Goal: Book appointment/travel/reservation

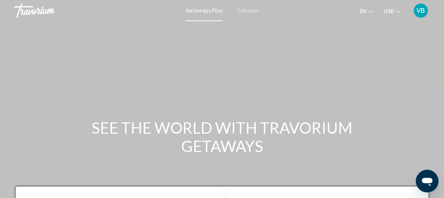
click at [250, 11] on span "Getaways" at bounding box center [248, 11] width 22 height 6
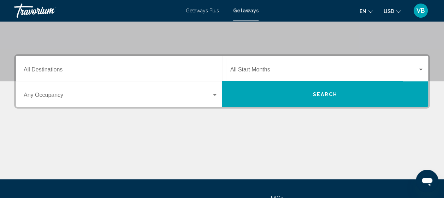
scroll to position [131, 0]
click at [60, 70] on input "Destination All Destinations" at bounding box center [121, 71] width 194 height 6
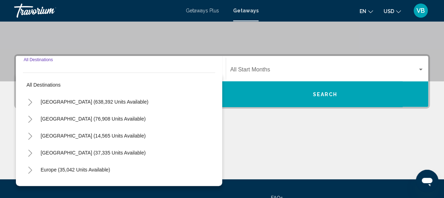
scroll to position [162, 0]
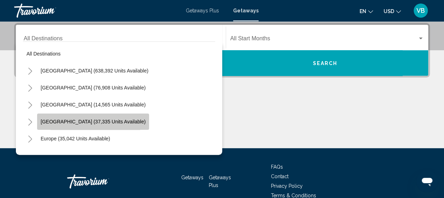
click at [60, 117] on button "[GEOGRAPHIC_DATA] (37,335 units available)" at bounding box center [93, 121] width 112 height 16
type input "**********"
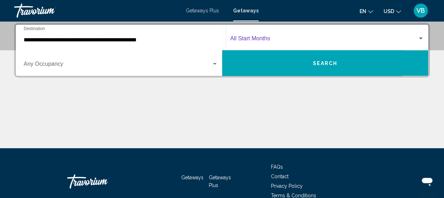
click at [282, 39] on span "Search widget" at bounding box center [324, 40] width 188 height 6
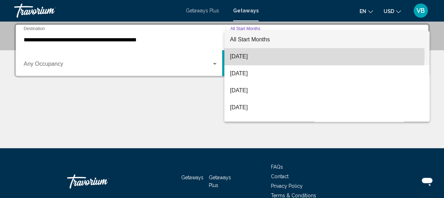
click at [270, 54] on span "[DATE]" at bounding box center [327, 56] width 194 height 17
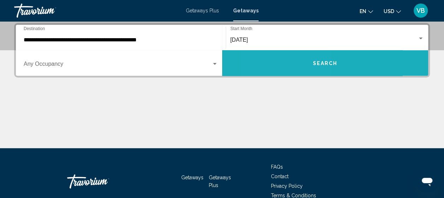
click at [290, 60] on button "Search" at bounding box center [325, 62] width 206 height 25
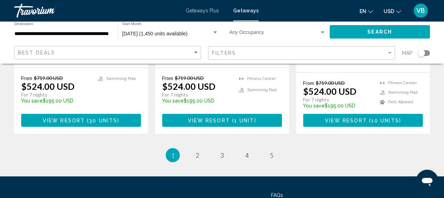
scroll to position [967, 0]
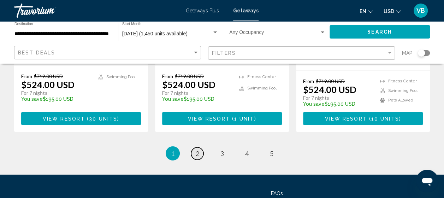
click at [200, 147] on link "page 2" at bounding box center [197, 153] width 12 height 12
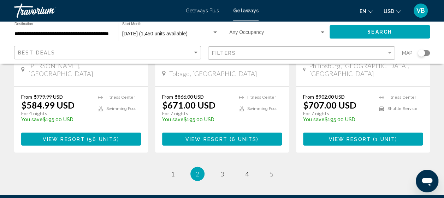
scroll to position [1003, 0]
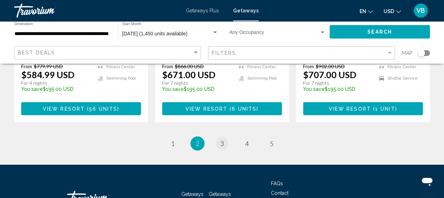
click at [221, 140] on span "3" at bounding box center [222, 144] width 4 height 8
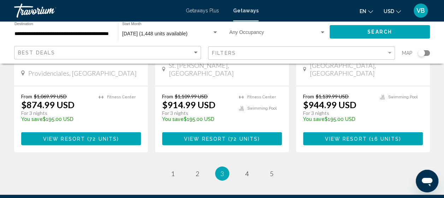
scroll to position [1003, 0]
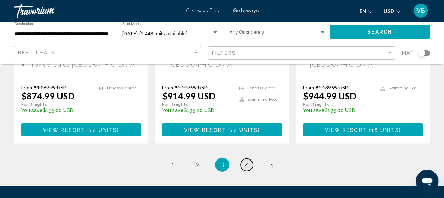
click at [249, 159] on link "page 4" at bounding box center [247, 165] width 12 height 12
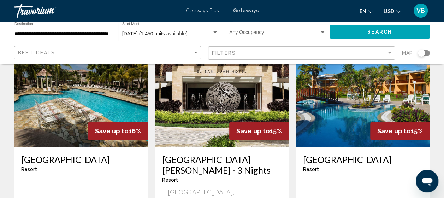
click at [46, 120] on img "Main content" at bounding box center [81, 90] width 134 height 113
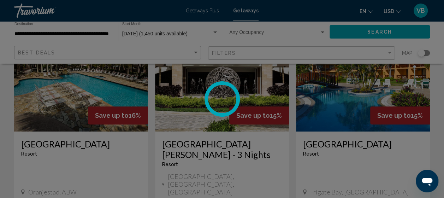
scroll to position [77, 0]
click at [75, 105] on div at bounding box center [222, 99] width 444 height 198
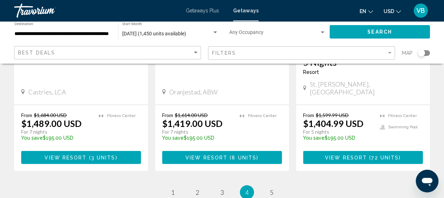
scroll to position [965, 0]
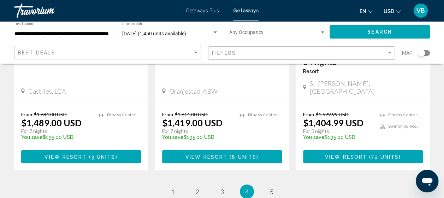
click at [272, 185] on link "page 5" at bounding box center [271, 191] width 12 height 12
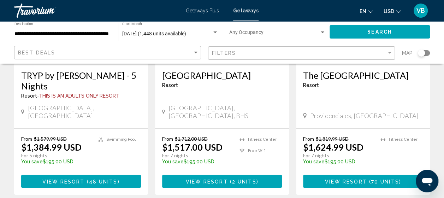
scroll to position [146, 0]
click at [223, 178] on span "View Resort" at bounding box center [206, 181] width 42 height 6
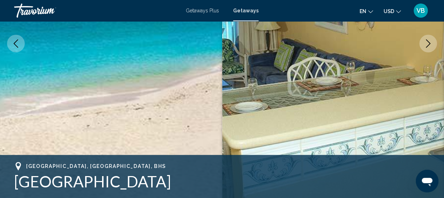
scroll to position [90, 0]
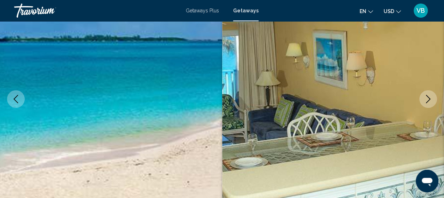
click at [428, 102] on icon "Next image" at bounding box center [428, 99] width 8 height 8
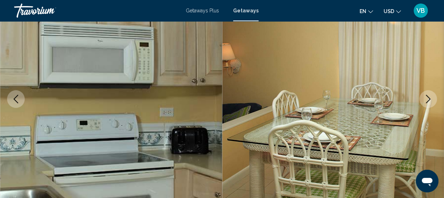
click at [430, 97] on icon "Next image" at bounding box center [428, 99] width 8 height 8
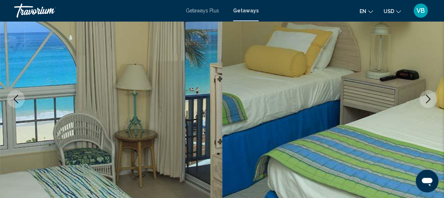
click at [429, 99] on icon "Next image" at bounding box center [428, 99] width 5 height 8
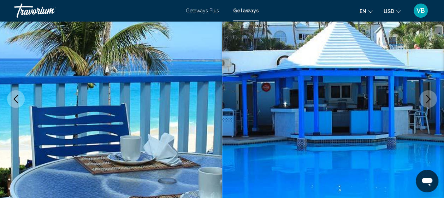
click at [429, 97] on icon "Next image" at bounding box center [428, 99] width 8 height 8
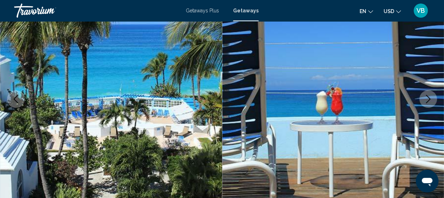
click at [432, 97] on icon "Next image" at bounding box center [428, 99] width 8 height 8
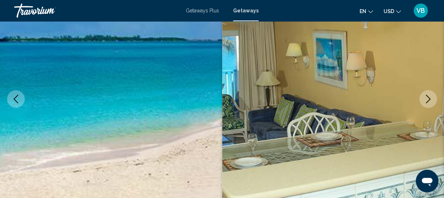
click at [429, 101] on icon "Next image" at bounding box center [428, 99] width 8 height 8
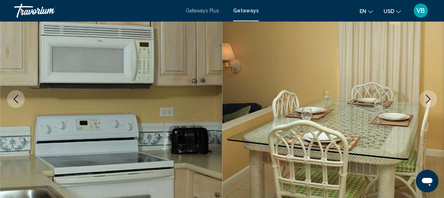
click at [433, 102] on button "Next image" at bounding box center [428, 99] width 18 height 18
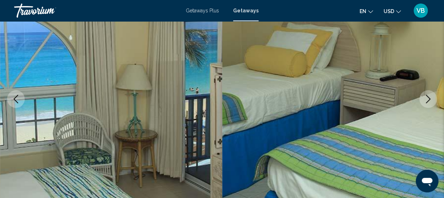
click at [430, 101] on icon "Next image" at bounding box center [428, 99] width 8 height 8
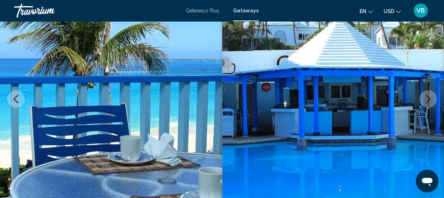
click at [433, 101] on button "Next image" at bounding box center [428, 99] width 18 height 18
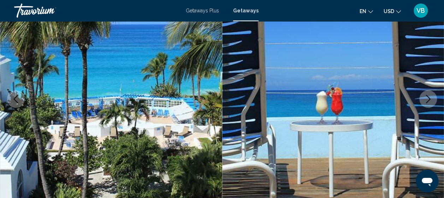
click at [427, 102] on icon "Next image" at bounding box center [428, 99] width 5 height 8
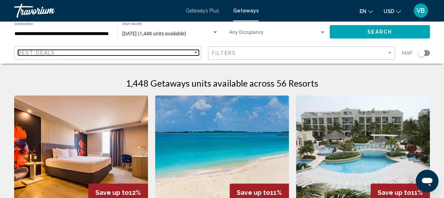
click at [104, 51] on div "Best Deals" at bounding box center [105, 53] width 175 height 6
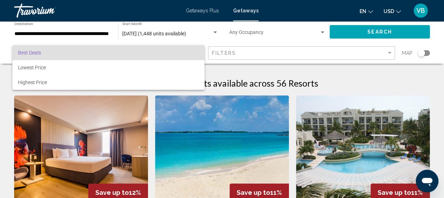
click at [141, 129] on div at bounding box center [222, 99] width 444 height 198
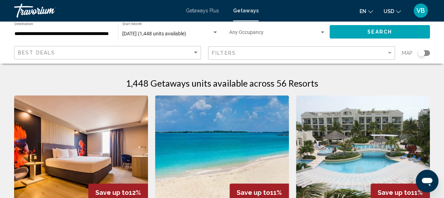
click at [64, 32] on input "**********" at bounding box center [62, 34] width 96 height 6
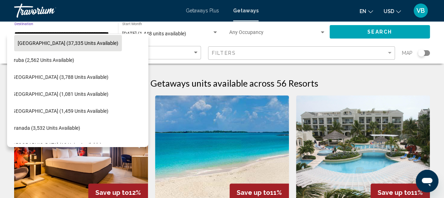
scroll to position [71, 14]
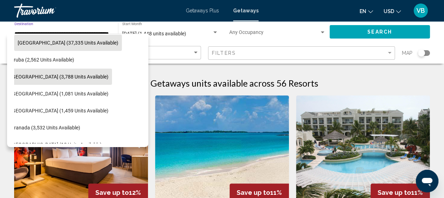
click at [68, 76] on span "[GEOGRAPHIC_DATA] (3,788 units available)" at bounding box center [60, 77] width 98 height 6
type input "**********"
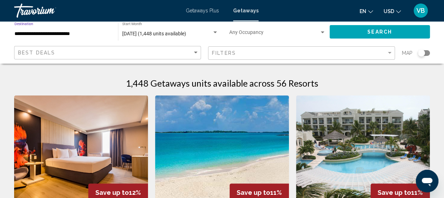
click at [364, 34] on button "Search" at bounding box center [380, 31] width 100 height 13
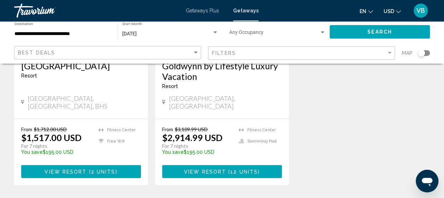
scroll to position [676, 0]
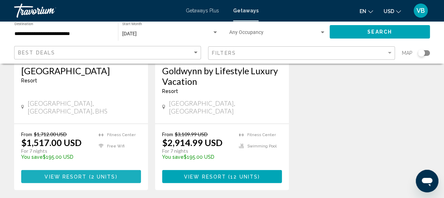
click at [92, 170] on button "View Resort ( 2 units )" at bounding box center [81, 176] width 120 height 13
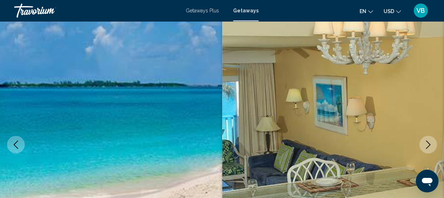
scroll to position [43, 0]
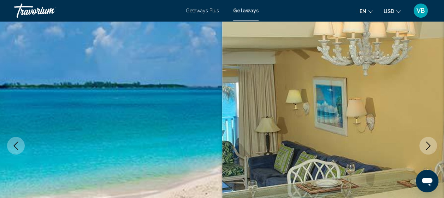
click at [245, 12] on span "Getaways" at bounding box center [245, 11] width 25 height 6
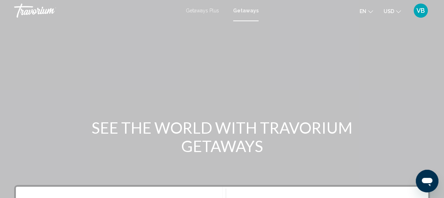
click at [205, 12] on span "Getaways Plus" at bounding box center [202, 11] width 33 height 6
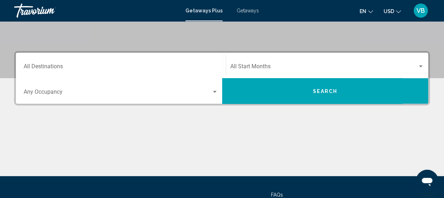
click at [95, 65] on input "Destination All Destinations" at bounding box center [121, 68] width 194 height 6
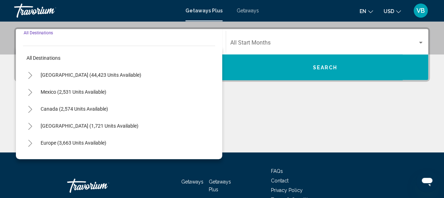
scroll to position [162, 0]
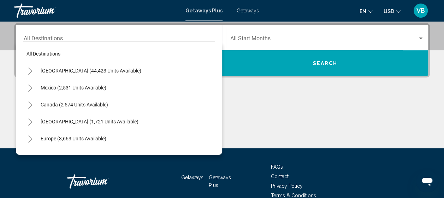
click at [129, 32] on div "Destination All Destinations" at bounding box center [121, 37] width 194 height 22
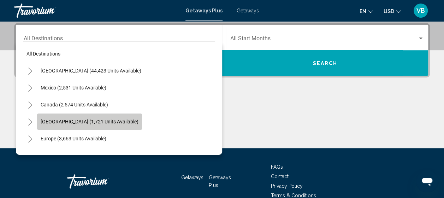
click at [66, 120] on span "[GEOGRAPHIC_DATA] (1,721 units available)" at bounding box center [90, 122] width 98 height 6
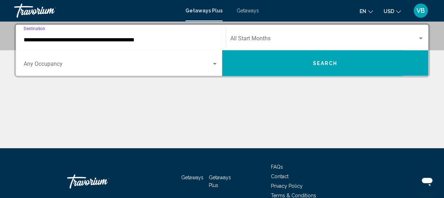
click at [63, 41] on input "**********" at bounding box center [121, 40] width 194 height 6
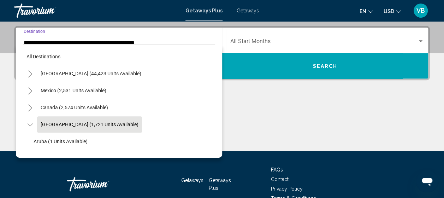
scroll to position [25, 0]
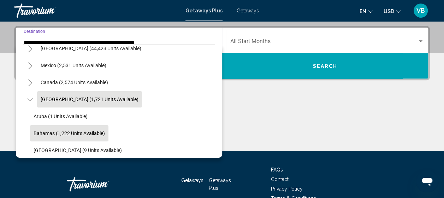
click at [46, 132] on span "Bahamas (1,222 units available)" at bounding box center [69, 133] width 71 height 6
type input "**********"
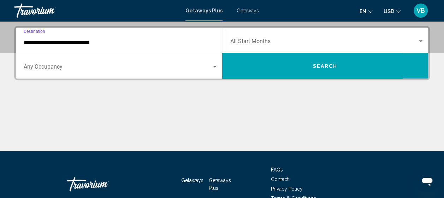
scroll to position [162, 0]
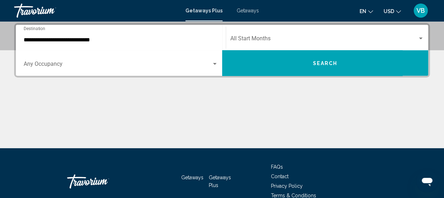
click at [37, 60] on div "Occupancy Any Occupancy" at bounding box center [121, 63] width 194 height 22
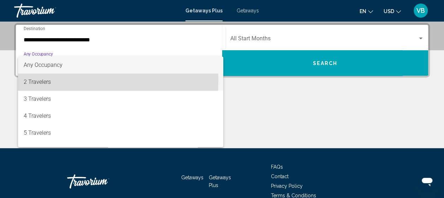
click at [35, 81] on span "2 Travelers" at bounding box center [121, 81] width 194 height 17
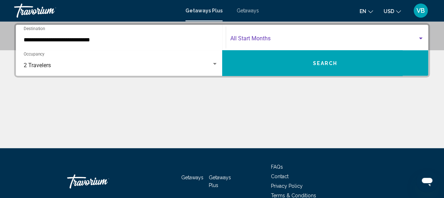
click at [261, 39] on span "Search widget" at bounding box center [324, 40] width 188 height 6
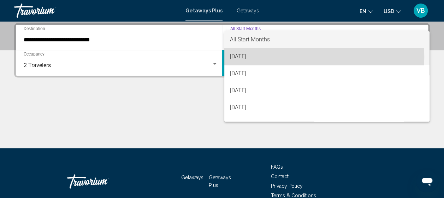
click at [248, 56] on span "[DATE]" at bounding box center [327, 56] width 194 height 17
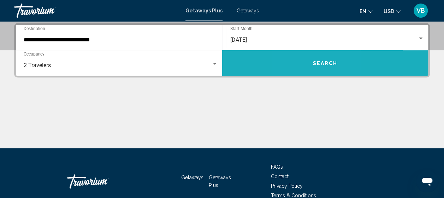
click at [305, 60] on button "Search" at bounding box center [325, 62] width 206 height 25
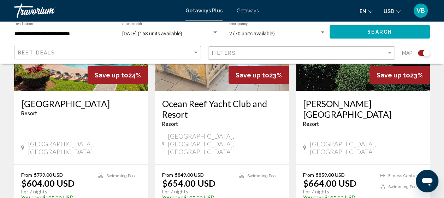
scroll to position [598, 0]
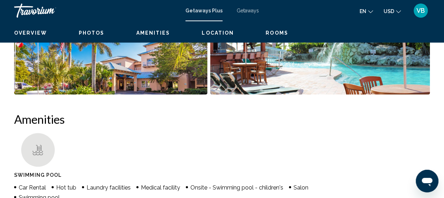
scroll to position [90, 0]
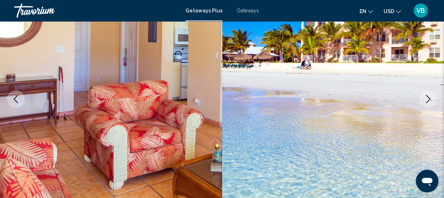
click at [430, 98] on icon "Next image" at bounding box center [428, 99] width 8 height 8
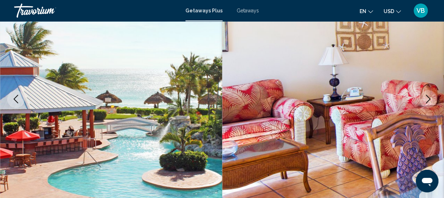
click at [433, 100] on button "Next image" at bounding box center [428, 99] width 18 height 18
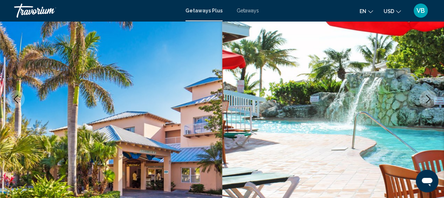
click at [432, 101] on button "Next image" at bounding box center [428, 99] width 18 height 18
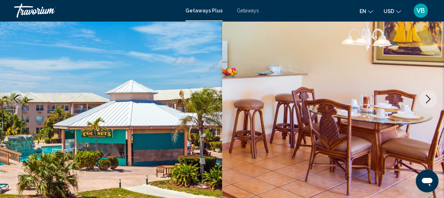
click at [431, 100] on icon "Next image" at bounding box center [428, 99] width 8 height 8
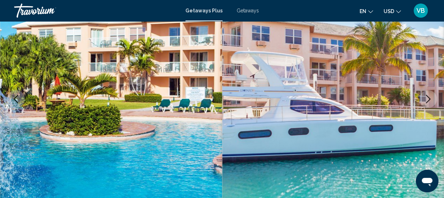
click at [429, 100] on icon "Next image" at bounding box center [428, 99] width 8 height 8
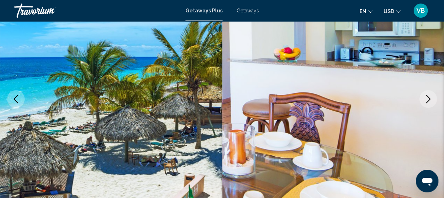
click at [428, 100] on icon "Next image" at bounding box center [428, 99] width 5 height 8
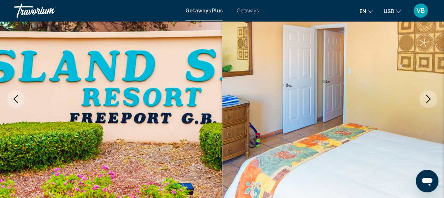
click at [427, 101] on icon "Next image" at bounding box center [428, 99] width 8 height 8
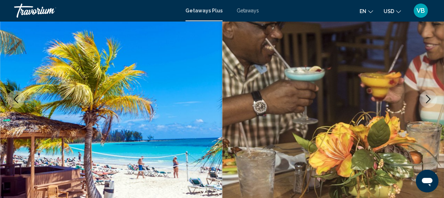
click at [428, 99] on icon "Next image" at bounding box center [428, 99] width 8 height 8
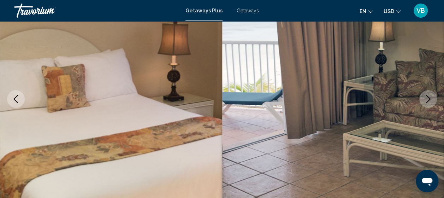
click at [428, 100] on icon "Next image" at bounding box center [428, 99] width 8 height 8
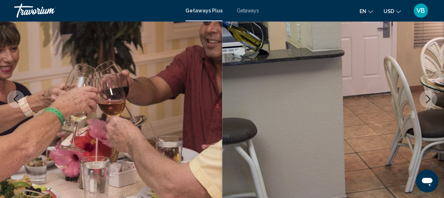
click at [428, 101] on icon "Next image" at bounding box center [428, 99] width 5 height 8
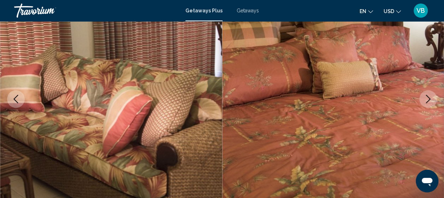
click at [430, 98] on icon "Next image" at bounding box center [428, 99] width 5 height 8
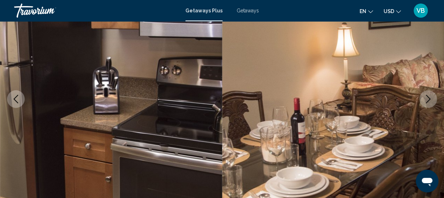
click at [426, 102] on icon "Next image" at bounding box center [428, 99] width 5 height 8
